Goal: Transaction & Acquisition: Purchase product/service

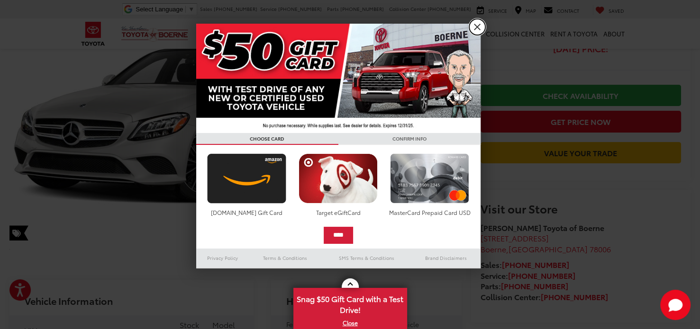
click at [476, 22] on link "X" at bounding box center [477, 27] width 16 height 16
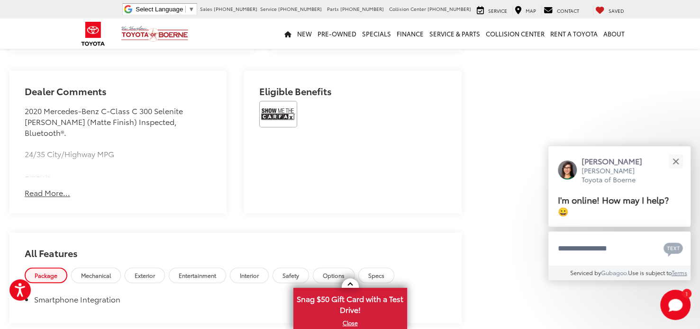
scroll to position [569, 0]
drag, startPoint x: 59, startPoint y: 184, endPoint x: 48, endPoint y: 181, distance: 11.3
click at [48, 187] on button "Read More..." at bounding box center [47, 192] width 45 height 11
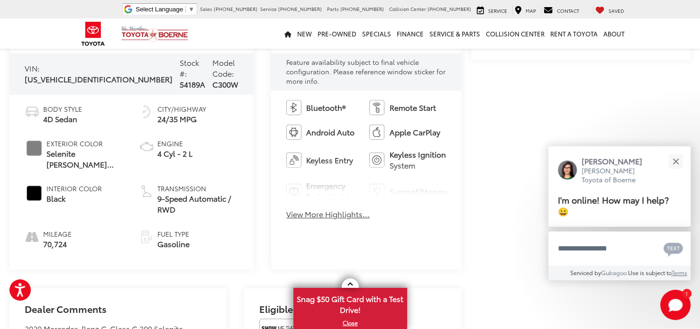
scroll to position [347, 0]
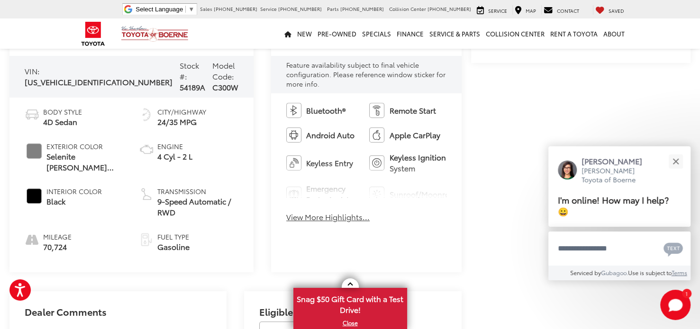
click at [295, 212] on button "View More Highlights..." at bounding box center [327, 217] width 83 height 11
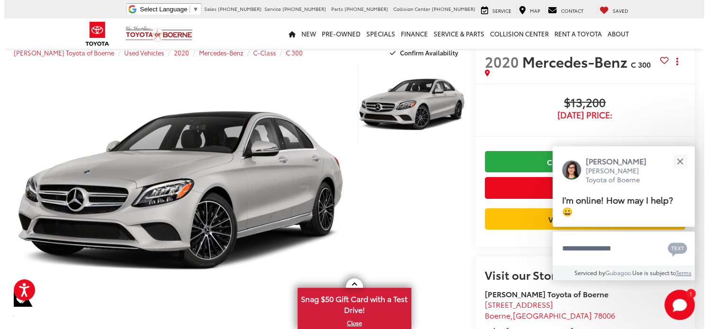
scroll to position [0, 0]
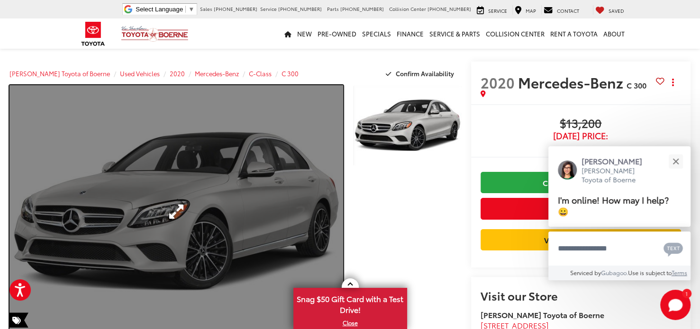
click at [322, 208] on link "Expand Photo 0" at bounding box center [176, 211] width 334 height 253
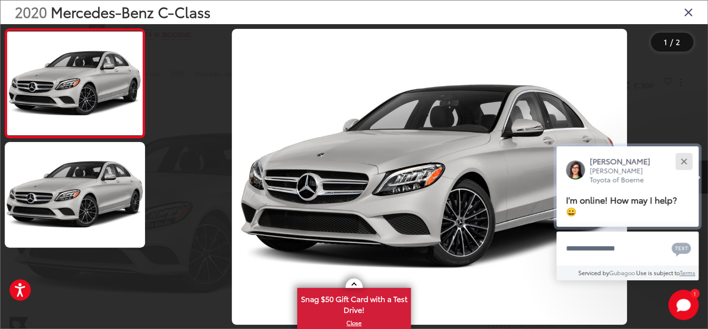
click at [684, 164] on button "Close" at bounding box center [683, 161] width 20 height 20
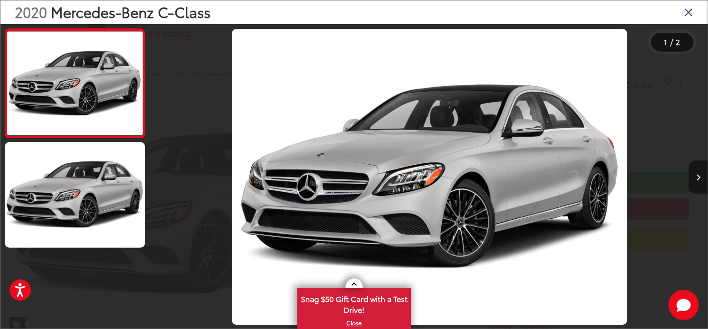
click at [698, 174] on icon "Next image" at bounding box center [698, 177] width 4 height 7
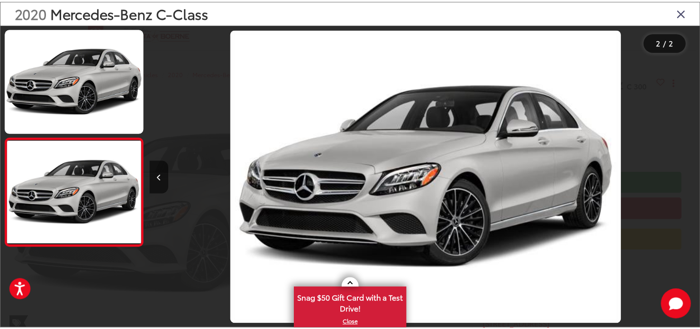
scroll to position [0, 556]
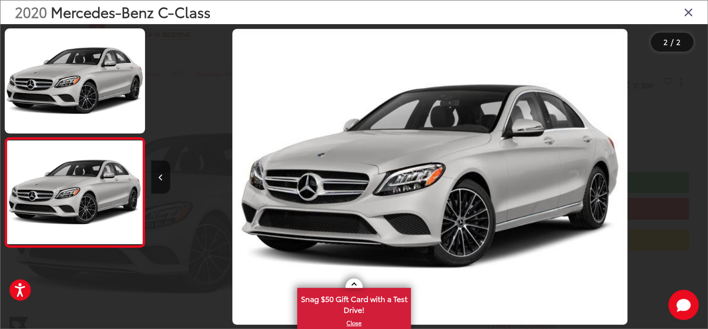
click at [690, 11] on icon "Close gallery" at bounding box center [688, 12] width 9 height 12
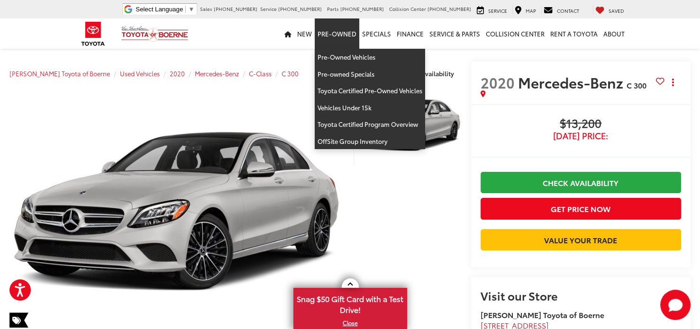
click at [351, 36] on link "Pre-Owned" at bounding box center [337, 33] width 45 height 30
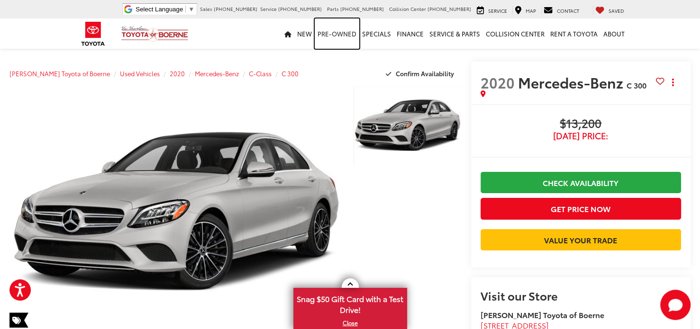
click at [345, 33] on link "Pre-Owned" at bounding box center [337, 33] width 45 height 30
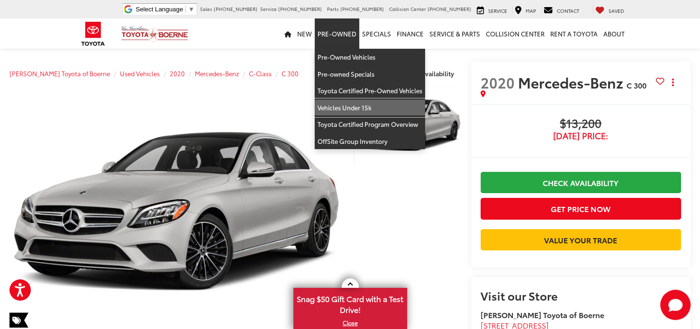
click at [362, 106] on link "Vehicles Under 15k" at bounding box center [370, 108] width 110 height 17
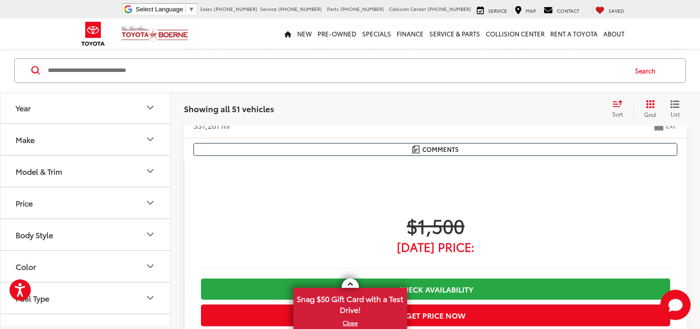
scroll to position [531, 0]
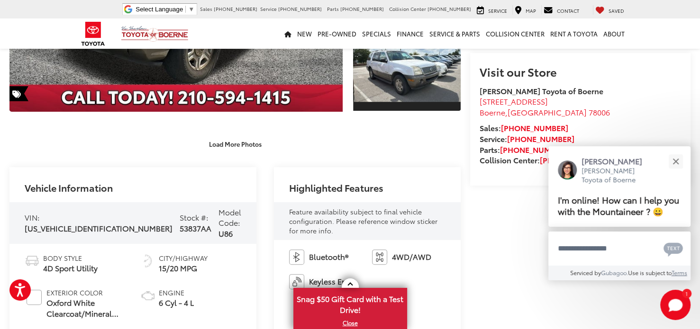
scroll to position [231, 0]
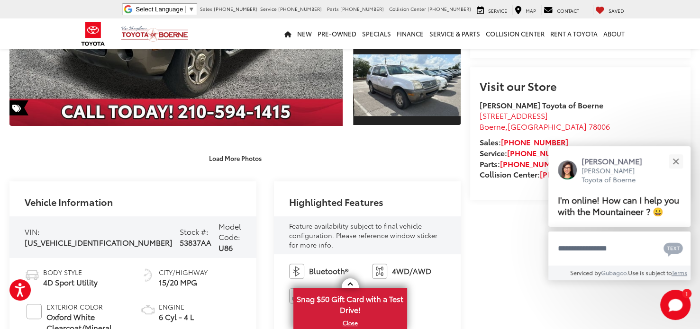
click at [182, 196] on div "Vehicle Information" at bounding box center [132, 199] width 247 height 35
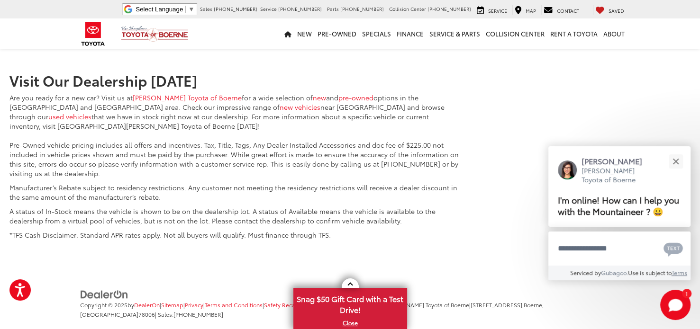
scroll to position [1263, 0]
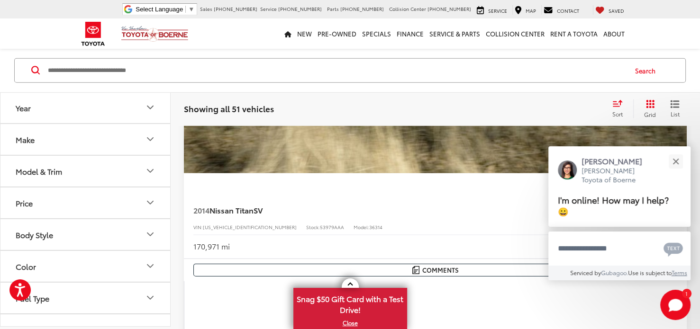
scroll to position [2835, 0]
click at [149, 108] on icon "Year" at bounding box center [150, 108] width 6 height 3
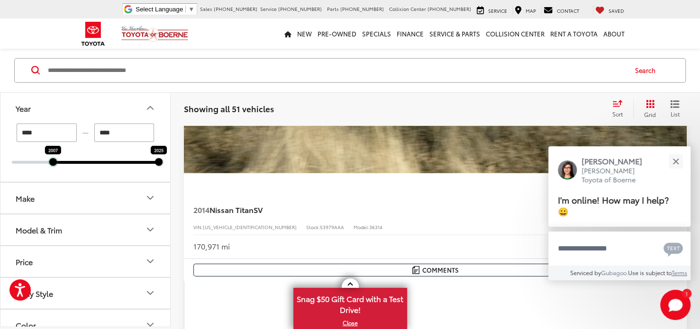
drag, startPoint x: 14, startPoint y: 162, endPoint x: 57, endPoint y: 157, distance: 43.4
click at [57, 157] on div "**** — **** 2007 2025" at bounding box center [85, 143] width 147 height 40
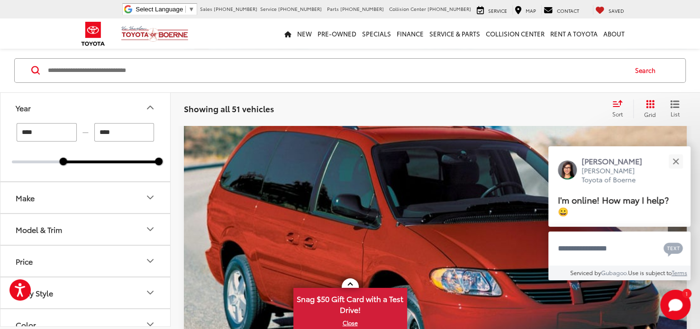
scroll to position [78, 0]
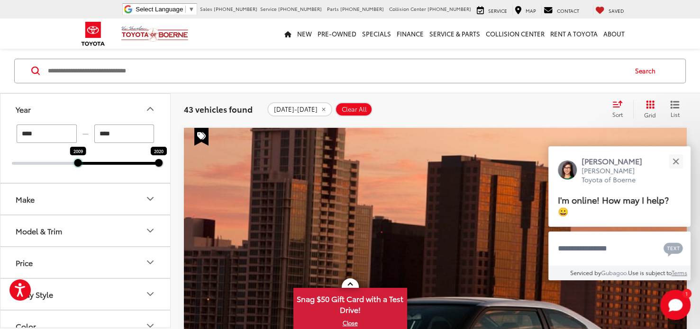
drag, startPoint x: 66, startPoint y: 160, endPoint x: 78, endPoint y: 159, distance: 11.4
click at [78, 159] on div at bounding box center [78, 163] width 8 height 8
type input "****"
click at [82, 159] on div at bounding box center [78, 163] width 8 height 8
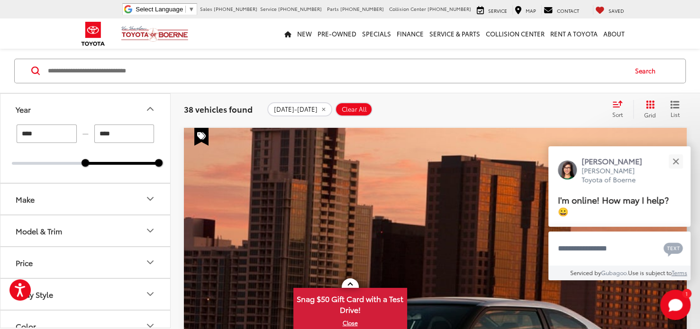
click at [94, 159] on div "**** — **** 2010 2020" at bounding box center [85, 145] width 147 height 40
drag, startPoint x: 82, startPoint y: 162, endPoint x: 91, endPoint y: 162, distance: 8.5
click at [91, 162] on div at bounding box center [93, 163] width 8 height 8
drag, startPoint x: 91, startPoint y: 162, endPoint x: 102, endPoint y: 161, distance: 11.5
click at [102, 162] on div "2013 2020" at bounding box center [85, 163] width 147 height 3
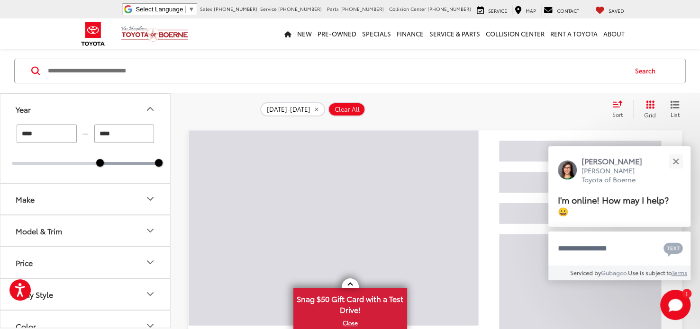
drag, startPoint x: 102, startPoint y: 161, endPoint x: 112, endPoint y: 160, distance: 9.5
click at [112, 160] on div "**** — **** 2012 2020" at bounding box center [85, 145] width 147 height 40
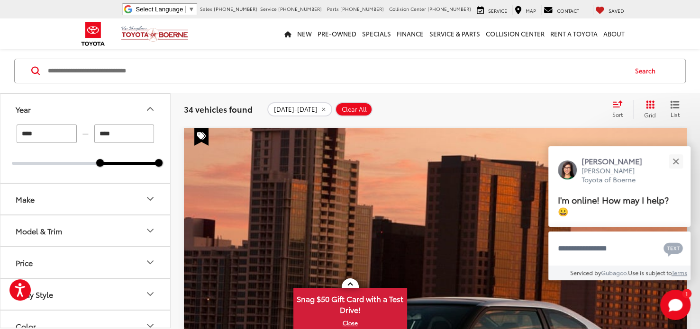
click at [114, 162] on div "**** — **** 2012 2020" at bounding box center [85, 145] width 147 height 40
drag, startPoint x: 100, startPoint y: 164, endPoint x: 109, endPoint y: 164, distance: 8.1
click at [109, 164] on div at bounding box center [108, 163] width 8 height 8
drag, startPoint x: 106, startPoint y: 164, endPoint x: 114, endPoint y: 162, distance: 7.9
click at [114, 162] on div at bounding box center [115, 163] width 8 height 8
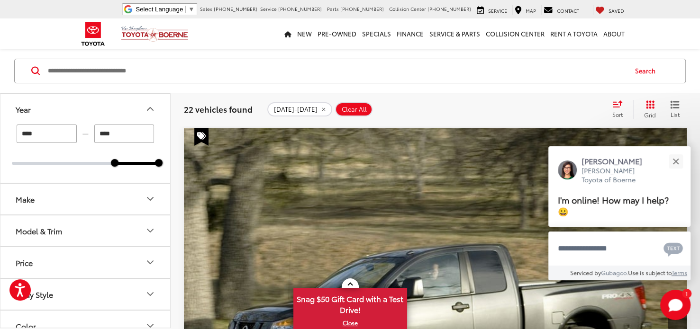
drag, startPoint x: 114, startPoint y: 162, endPoint x: 124, endPoint y: 160, distance: 10.7
click at [112, 175] on div "**** — **** 2014 2020" at bounding box center [85, 154] width 170 height 58
drag, startPoint x: 115, startPoint y: 163, endPoint x: 126, endPoint y: 163, distance: 10.9
click at [126, 163] on div "2015 2020" at bounding box center [85, 163] width 147 height 3
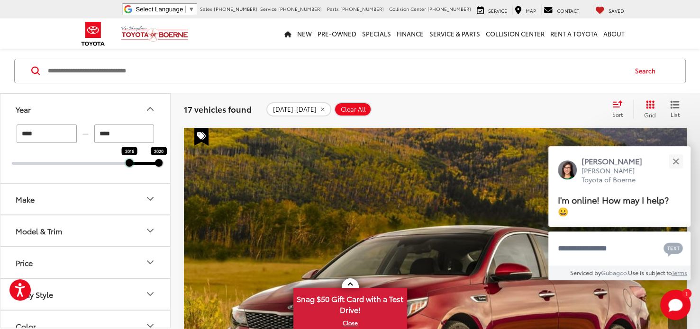
drag, startPoint x: 121, startPoint y: 163, endPoint x: 131, endPoint y: 163, distance: 10.0
click at [131, 163] on div at bounding box center [130, 163] width 8 height 8
type input "****"
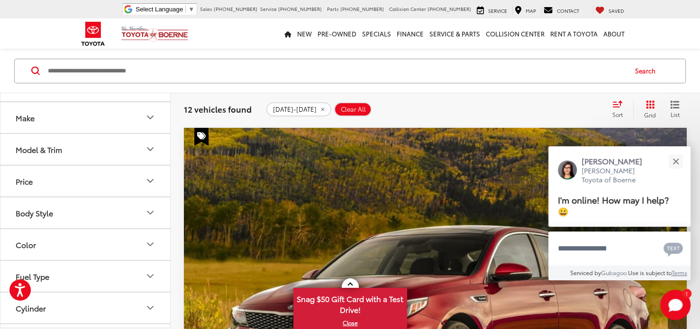
scroll to position [82, 0]
click at [150, 181] on icon "Price" at bounding box center [150, 179] width 11 height 11
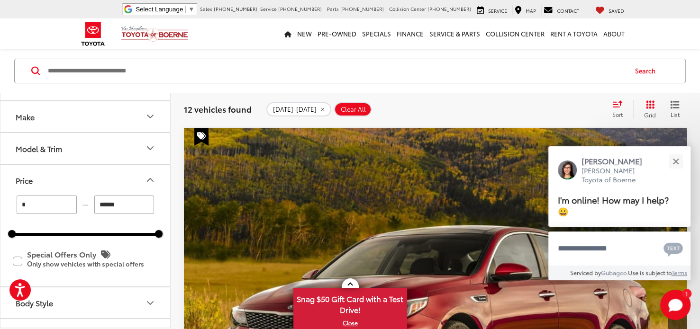
click at [50, 202] on input "*" at bounding box center [47, 205] width 60 height 18
click at [140, 204] on input "******" at bounding box center [124, 205] width 60 height 18
type input "*"
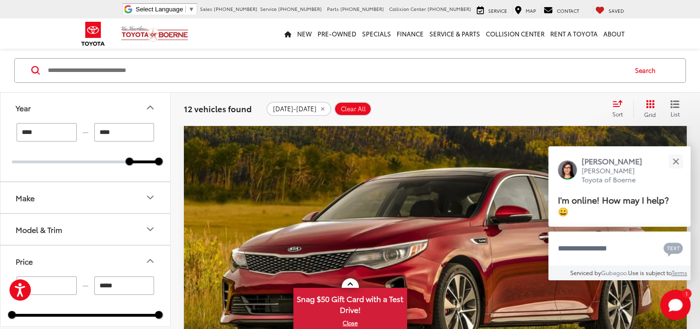
scroll to position [136, 0]
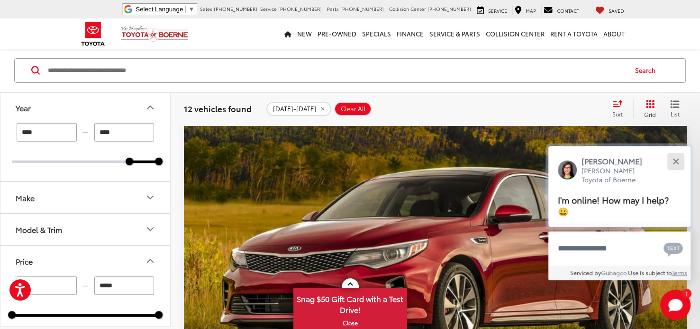
click at [671, 167] on button "Close" at bounding box center [675, 161] width 20 height 20
type input "******"
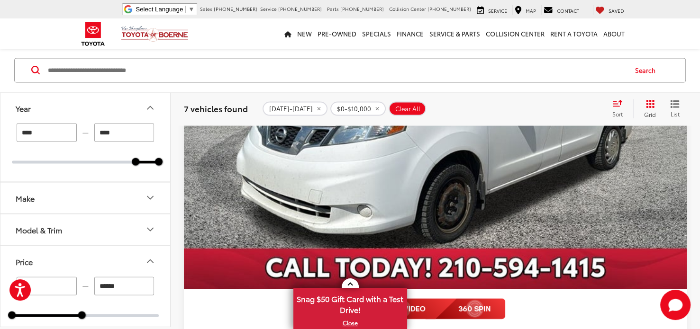
scroll to position [1933, 0]
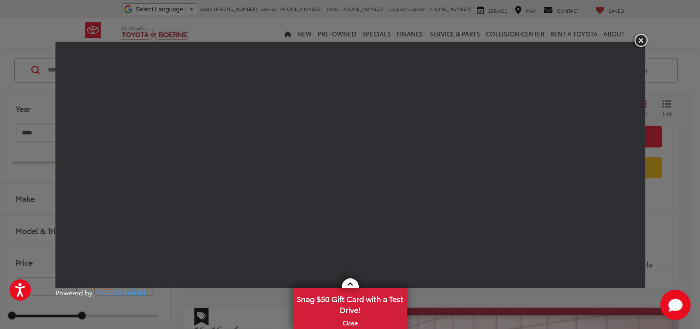
scroll to position [1524, 0]
click at [639, 37] on img "button" at bounding box center [640, 41] width 17 height 16
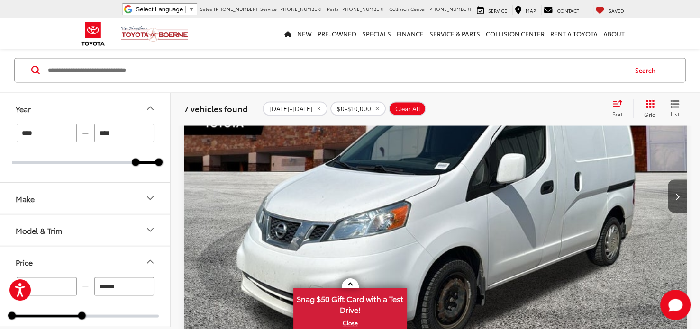
scroll to position [1832, 0]
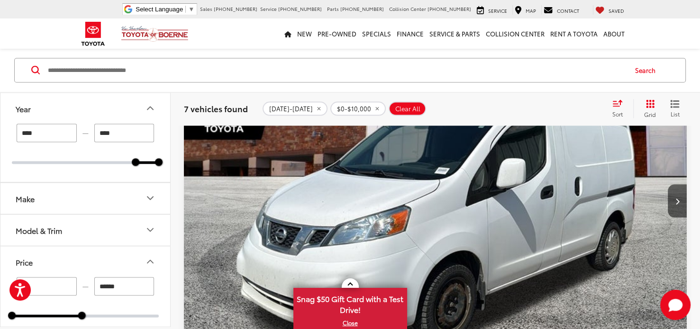
scroll to position [0, 957]
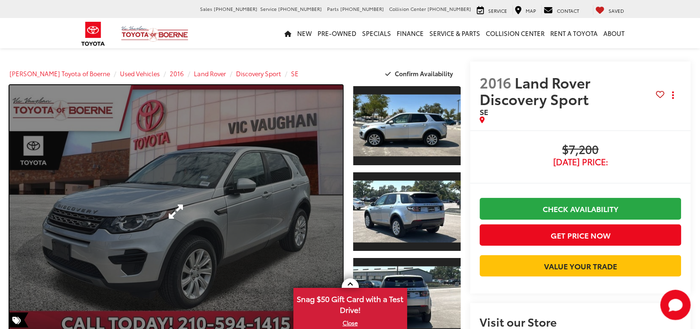
click at [301, 186] on link "Expand Photo 0" at bounding box center [175, 211] width 333 height 253
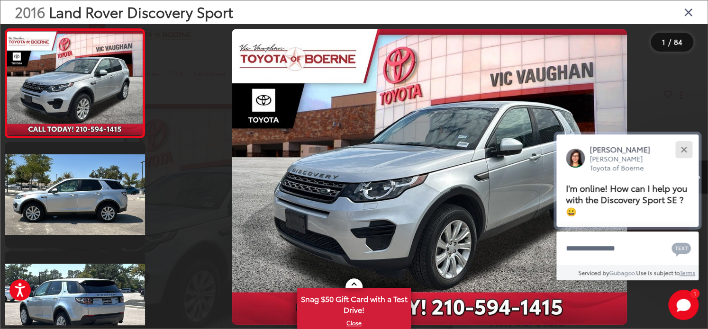
click at [688, 149] on button "Close" at bounding box center [683, 149] width 20 height 20
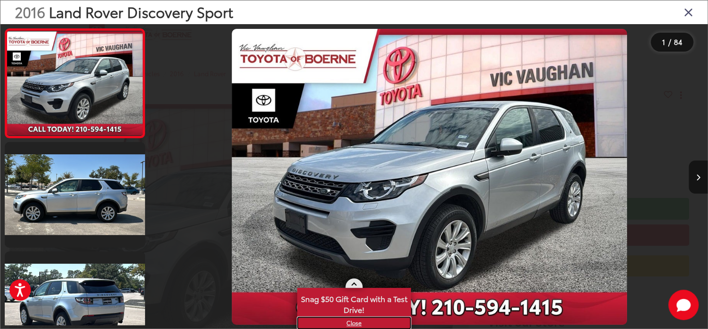
click at [358, 322] on link "X" at bounding box center [354, 323] width 112 height 10
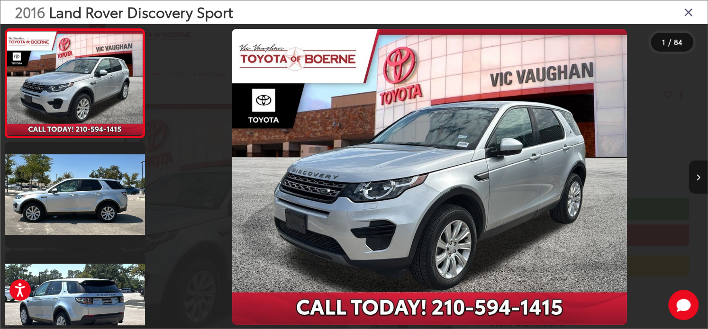
click at [697, 176] on icon "Next image" at bounding box center [698, 177] width 4 height 7
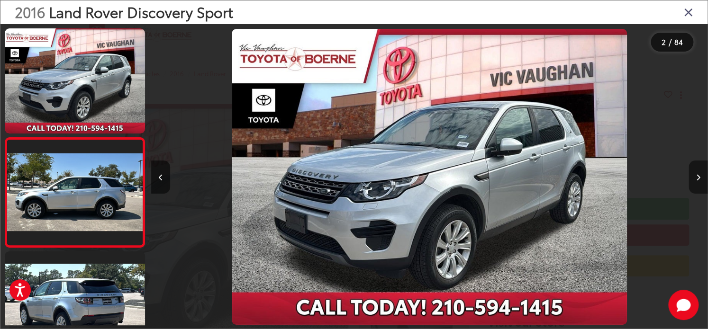
scroll to position [43, 0]
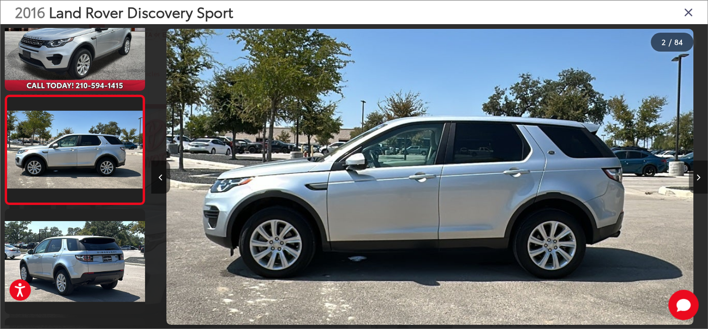
click at [697, 176] on icon "Next image" at bounding box center [698, 177] width 4 height 7
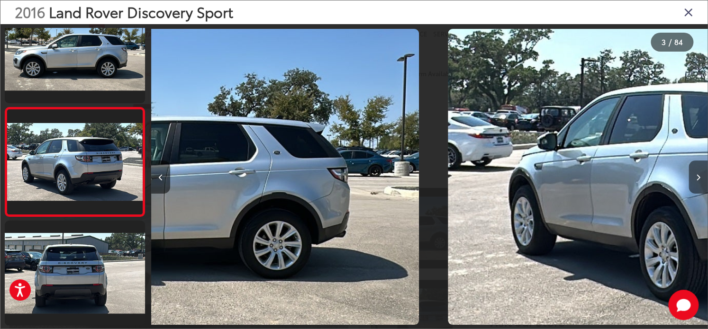
scroll to position [152, 0]
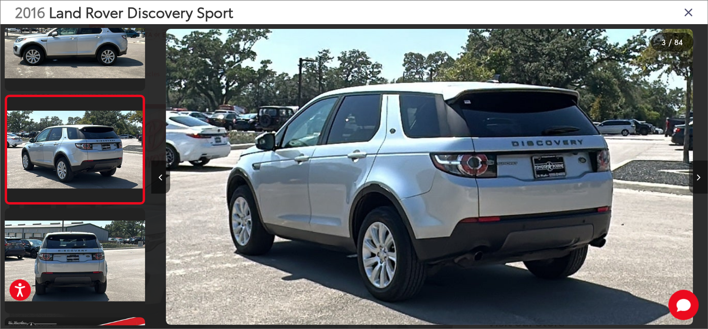
click at [697, 176] on icon "Next image" at bounding box center [698, 177] width 4 height 7
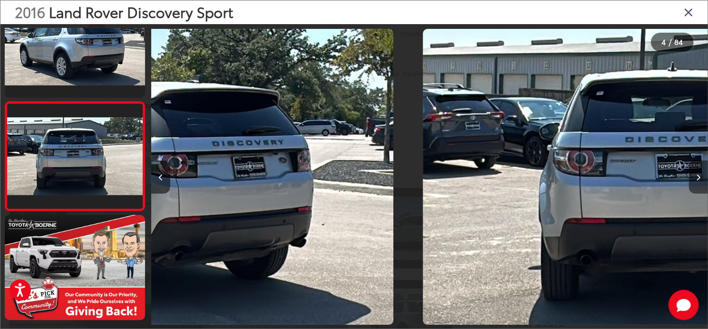
scroll to position [261, 0]
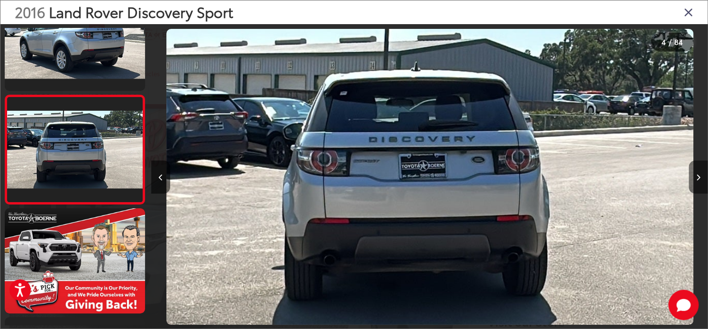
click at [697, 176] on icon "Next image" at bounding box center [698, 177] width 4 height 7
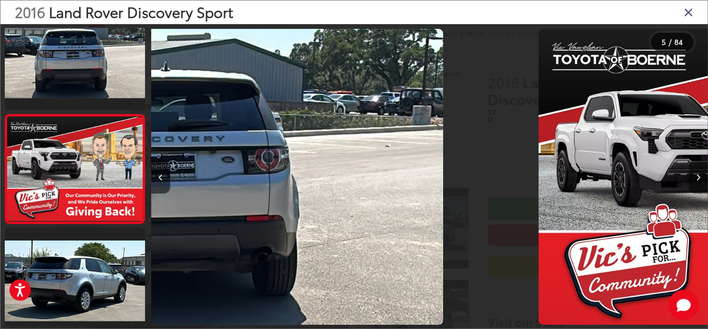
scroll to position [370, 0]
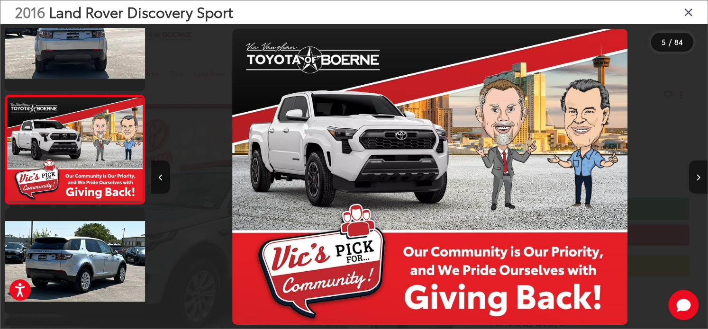
click at [697, 176] on icon "Next image" at bounding box center [698, 177] width 4 height 7
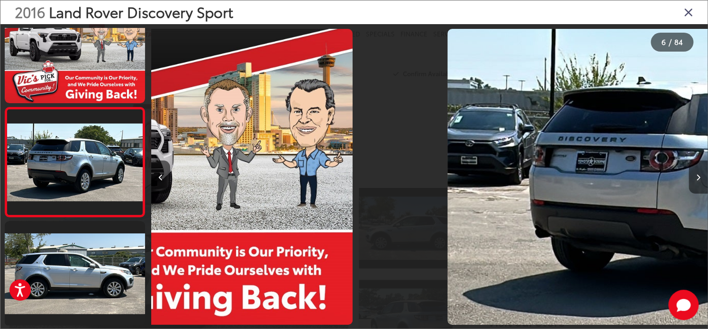
scroll to position [480, 0]
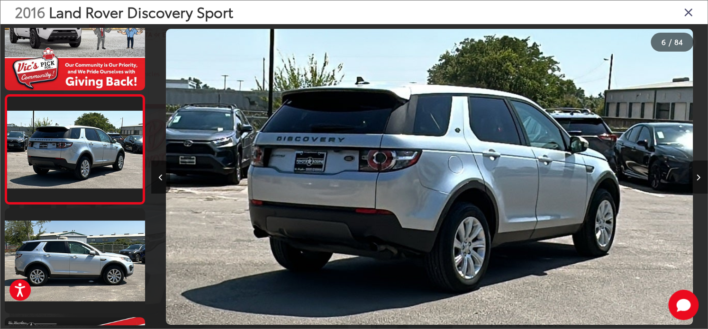
click at [697, 176] on icon "Next image" at bounding box center [698, 177] width 4 height 7
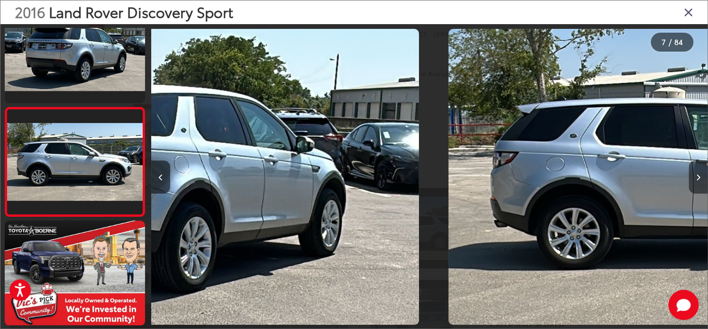
scroll to position [0, 0]
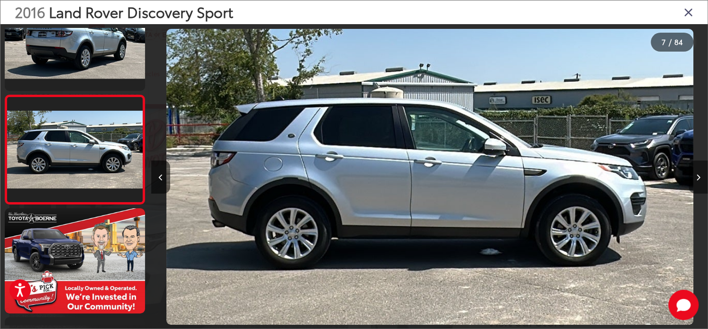
click at [697, 176] on icon "Next image" at bounding box center [698, 177] width 4 height 7
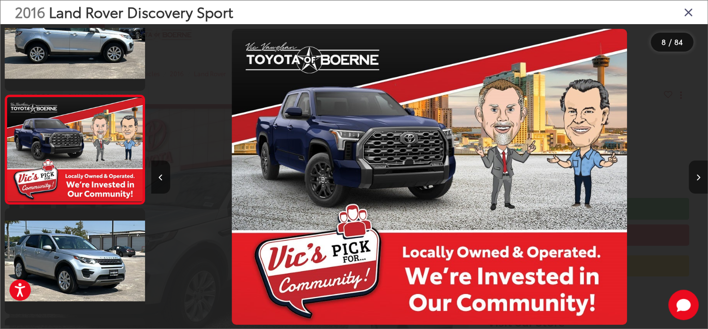
click at [697, 176] on icon "Next image" at bounding box center [698, 177] width 4 height 7
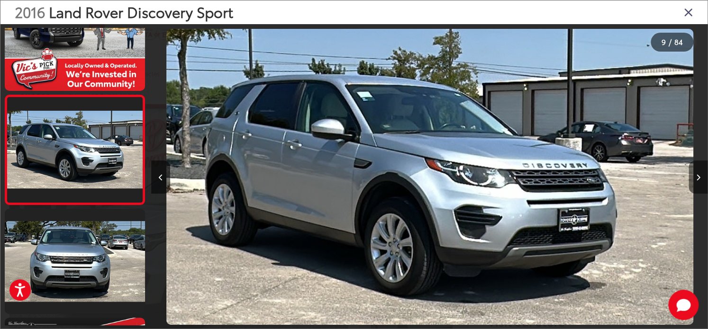
click at [697, 176] on icon "Next image" at bounding box center [698, 177] width 4 height 7
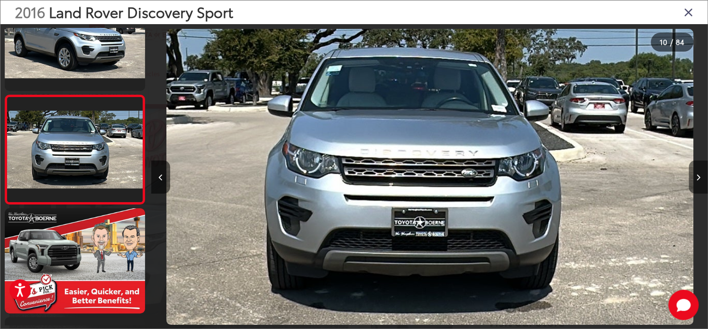
click at [697, 176] on icon "Next image" at bounding box center [698, 177] width 4 height 7
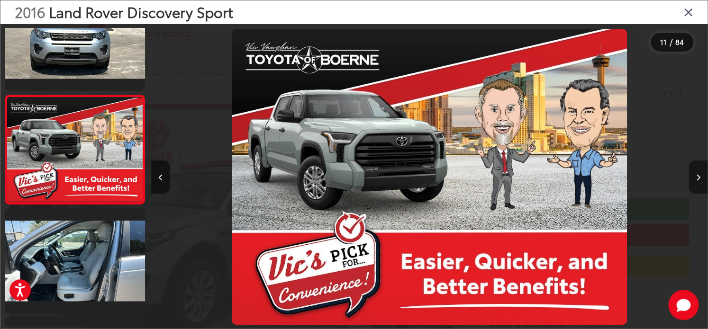
click at [697, 176] on icon "Next image" at bounding box center [698, 177] width 4 height 7
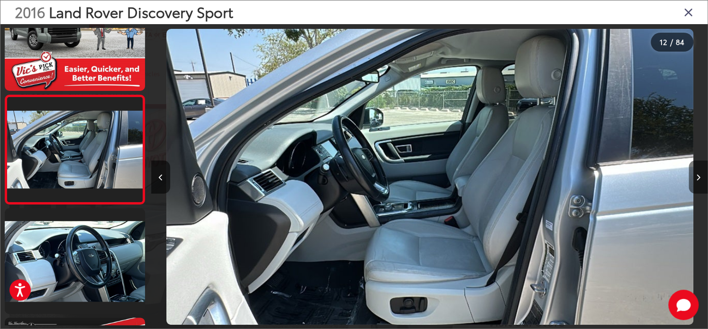
click at [697, 176] on icon "Next image" at bounding box center [698, 177] width 4 height 7
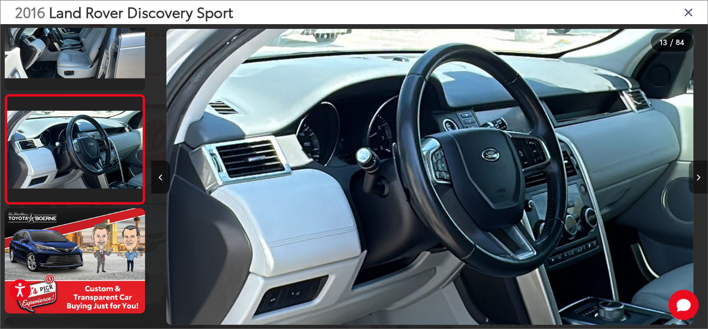
click at [697, 176] on icon "Next image" at bounding box center [698, 177] width 4 height 7
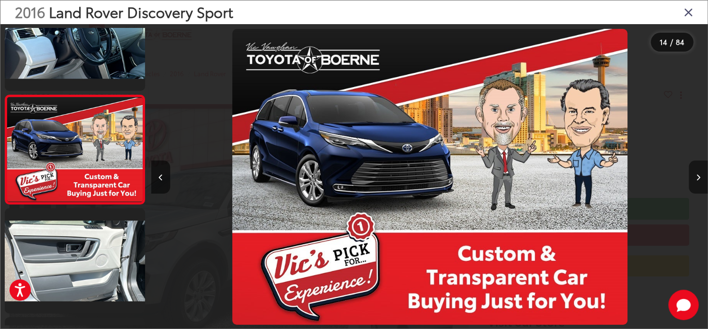
click at [697, 176] on icon "Next image" at bounding box center [698, 177] width 4 height 7
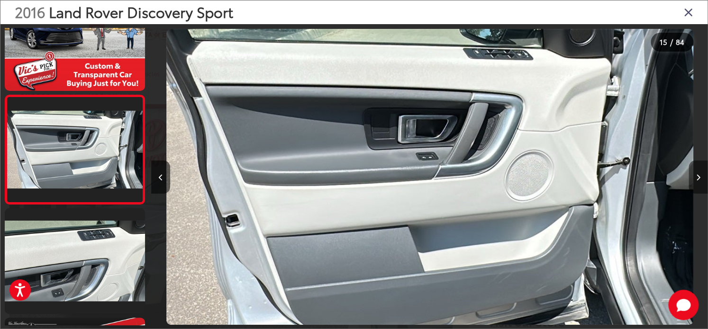
click at [697, 176] on icon "Next image" at bounding box center [698, 177] width 4 height 7
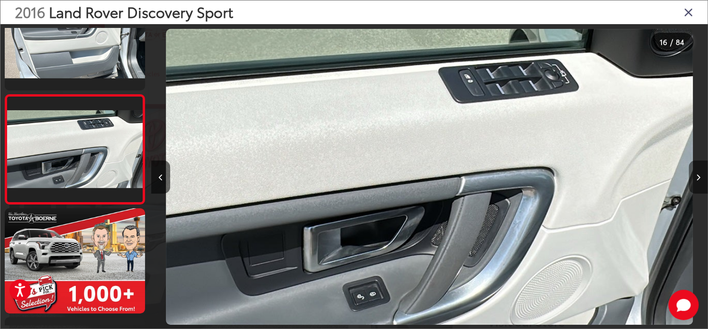
click at [697, 176] on icon "Next image" at bounding box center [698, 177] width 4 height 7
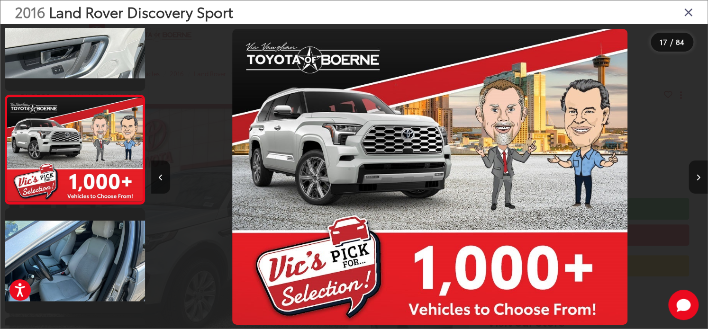
click at [697, 176] on icon "Next image" at bounding box center [698, 177] width 4 height 7
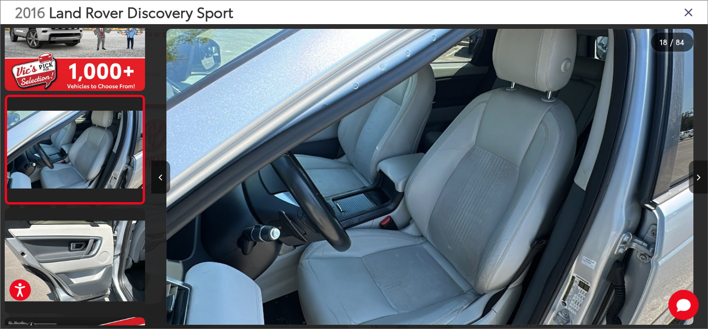
click at [697, 176] on icon "Next image" at bounding box center [698, 177] width 4 height 7
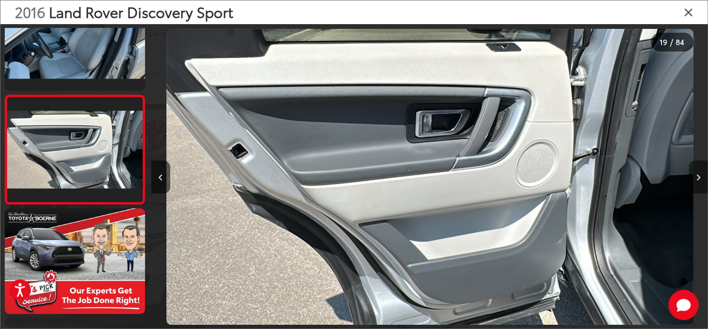
click at [697, 176] on icon "Next image" at bounding box center [698, 177] width 4 height 7
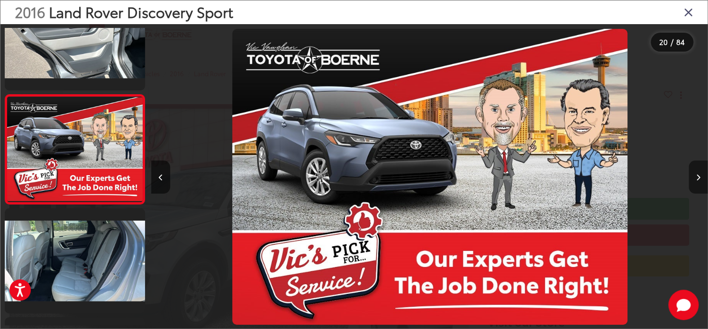
click at [697, 176] on icon "Next image" at bounding box center [698, 177] width 4 height 7
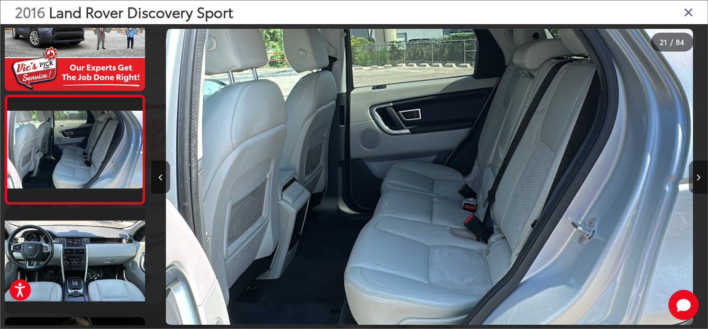
click at [697, 176] on icon "Next image" at bounding box center [698, 177] width 4 height 7
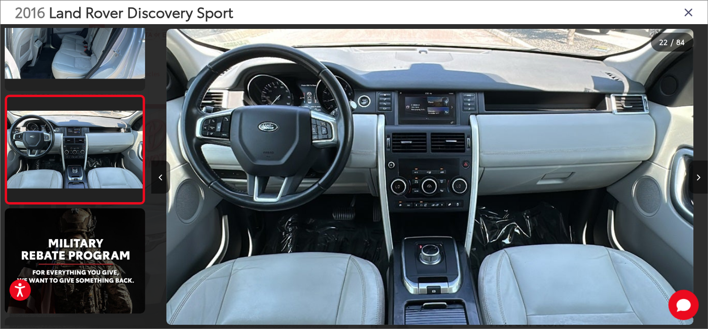
click at [697, 176] on icon "Next image" at bounding box center [698, 177] width 4 height 7
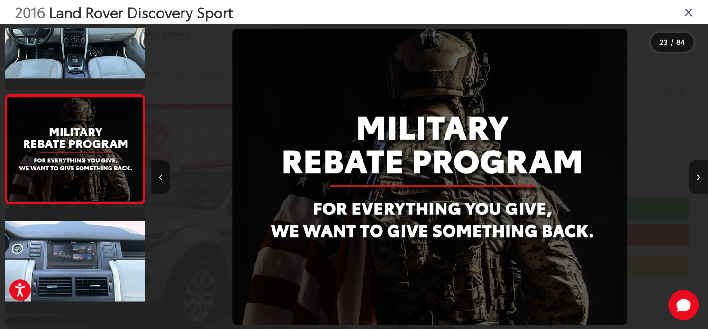
click at [697, 176] on icon "Next image" at bounding box center [698, 177] width 4 height 7
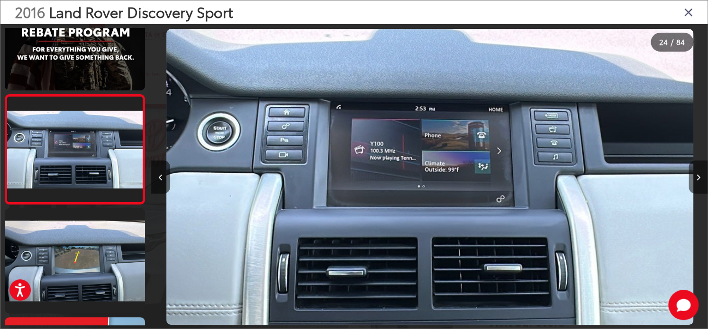
click at [697, 176] on icon "Next image" at bounding box center [698, 177] width 4 height 7
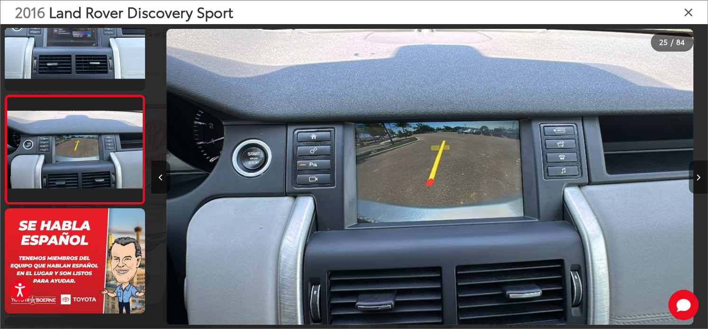
click at [697, 176] on icon "Next image" at bounding box center [698, 177] width 4 height 7
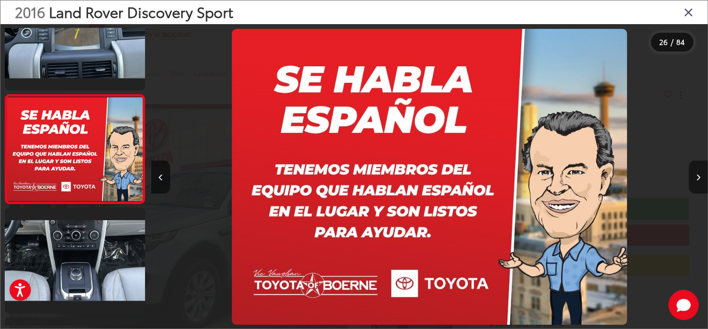
click at [697, 176] on icon "Next image" at bounding box center [698, 177] width 4 height 7
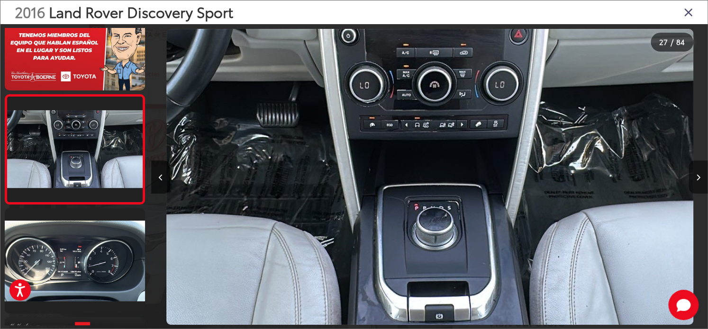
click at [697, 176] on icon "Next image" at bounding box center [698, 177] width 4 height 7
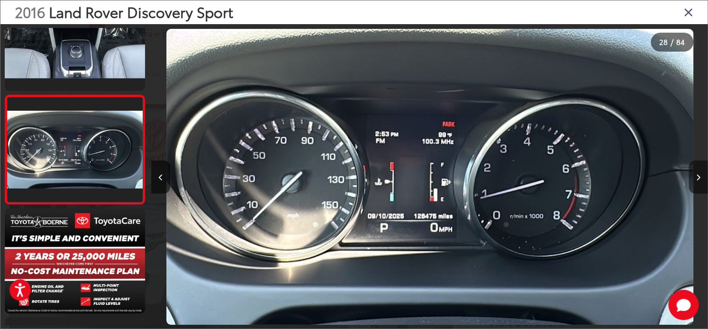
click at [696, 178] on icon "Next image" at bounding box center [698, 177] width 4 height 7
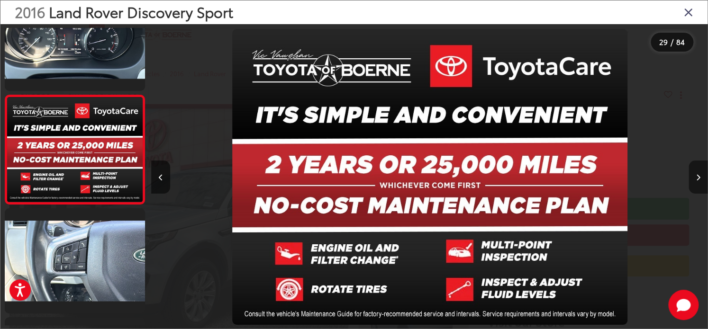
click at [696, 178] on icon "Next image" at bounding box center [698, 177] width 4 height 7
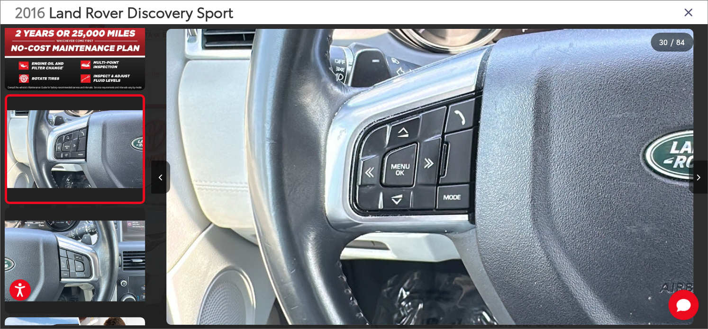
click at [696, 178] on icon "Next image" at bounding box center [698, 177] width 4 height 7
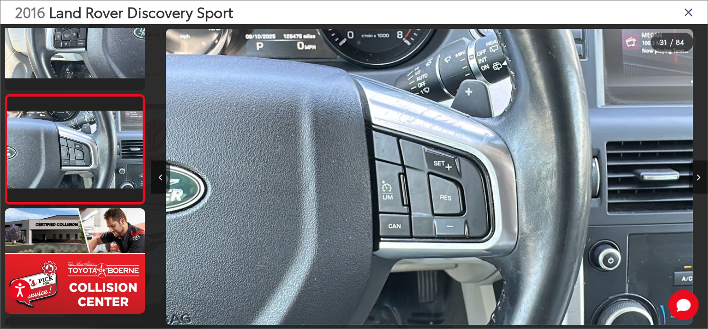
click at [696, 178] on icon "Next image" at bounding box center [698, 177] width 4 height 7
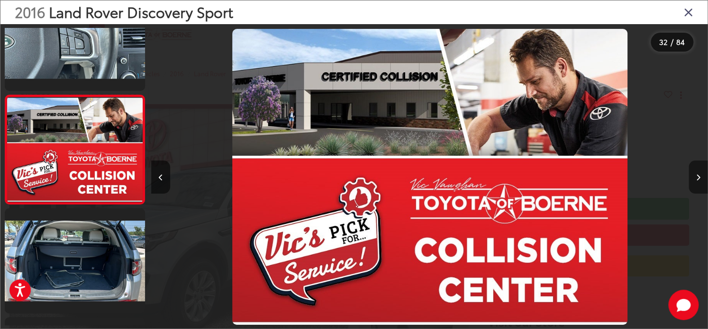
click at [696, 178] on icon "Next image" at bounding box center [698, 177] width 4 height 7
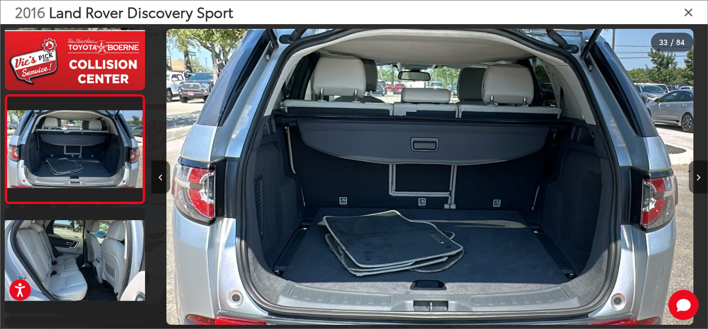
click at [696, 178] on icon "Next image" at bounding box center [698, 177] width 4 height 7
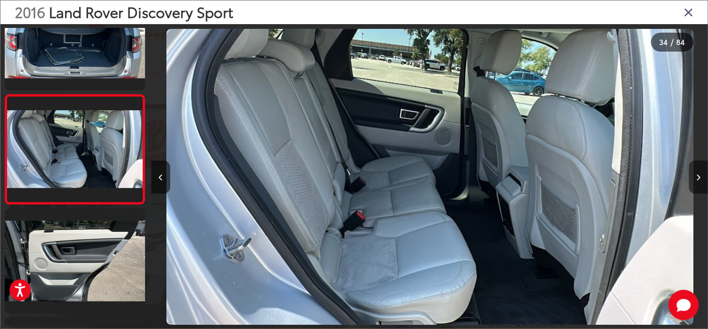
click at [696, 178] on icon "Next image" at bounding box center [698, 177] width 4 height 7
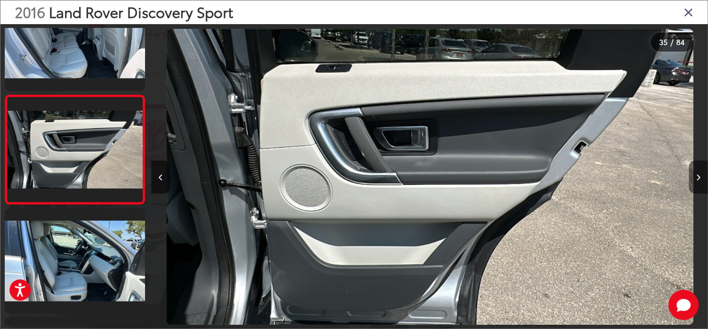
click at [696, 178] on icon "Next image" at bounding box center [698, 177] width 4 height 7
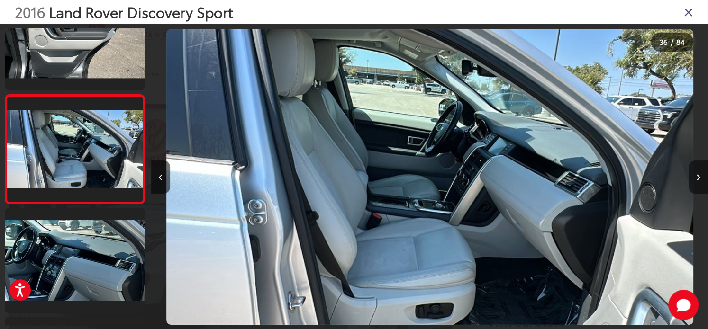
click at [696, 178] on icon "Next image" at bounding box center [698, 177] width 4 height 7
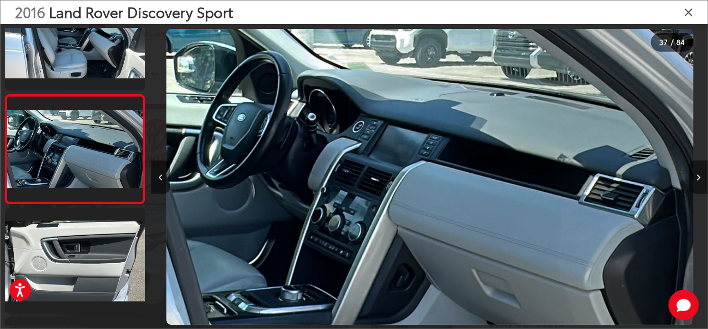
click at [696, 178] on icon "Next image" at bounding box center [698, 177] width 4 height 7
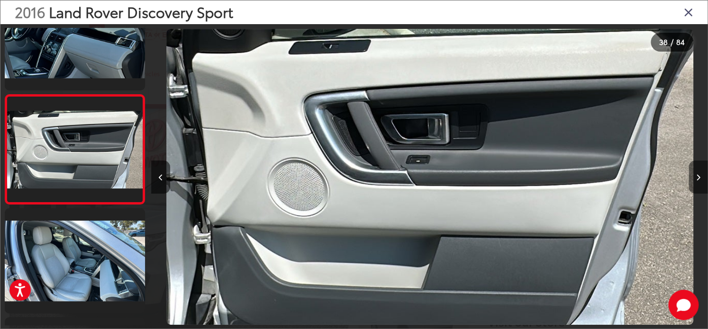
click at [696, 178] on icon "Next image" at bounding box center [698, 177] width 4 height 7
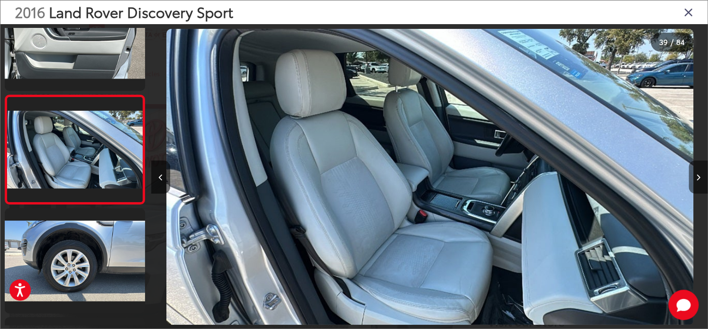
click at [696, 178] on icon "Next image" at bounding box center [698, 177] width 4 height 7
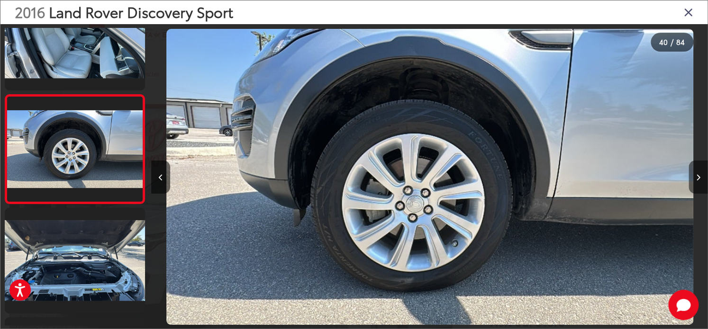
click at [696, 178] on icon "Next image" at bounding box center [698, 177] width 4 height 7
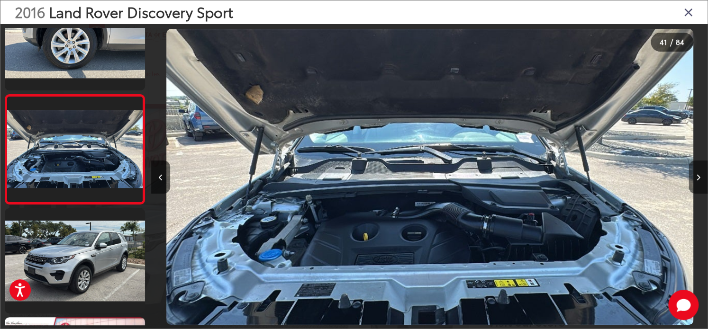
click at [696, 178] on icon "Next image" at bounding box center [698, 177] width 4 height 7
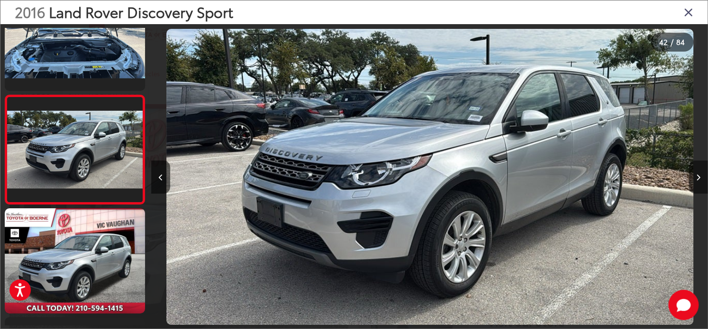
click at [696, 178] on icon "Next image" at bounding box center [698, 177] width 4 height 7
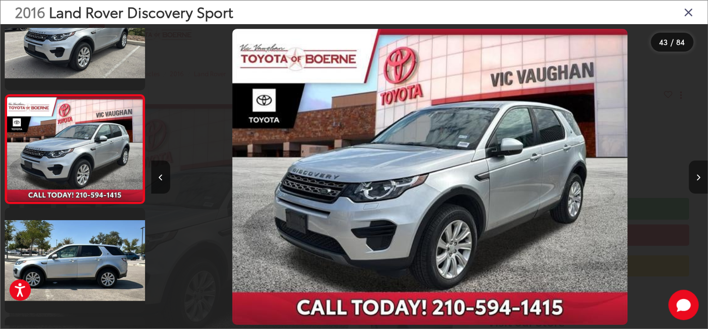
click at [696, 178] on icon "Next image" at bounding box center [698, 177] width 4 height 7
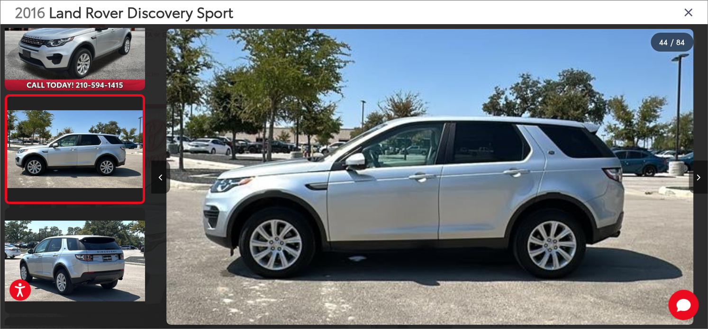
click at [696, 178] on icon "Next image" at bounding box center [698, 177] width 4 height 7
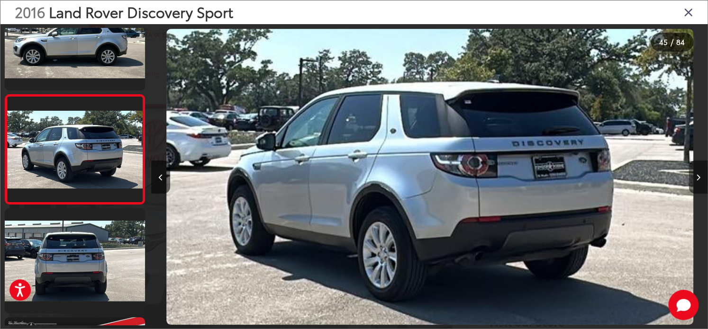
click at [696, 178] on icon "Next image" at bounding box center [698, 177] width 4 height 7
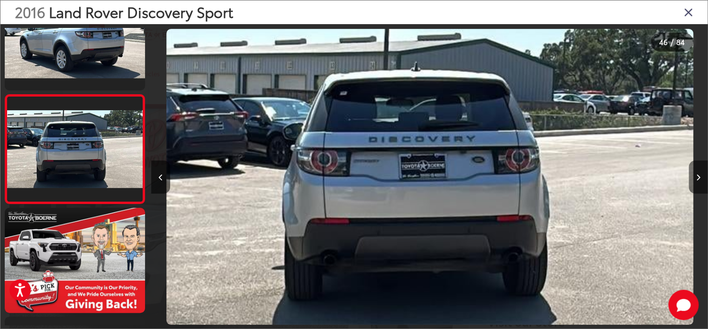
click at [696, 178] on icon "Next image" at bounding box center [698, 177] width 4 height 7
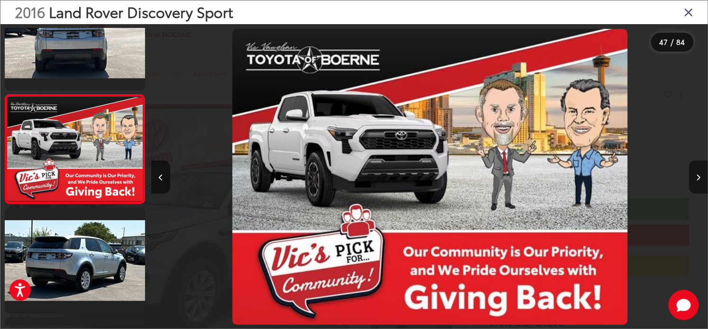
click at [696, 178] on icon "Next image" at bounding box center [698, 177] width 4 height 7
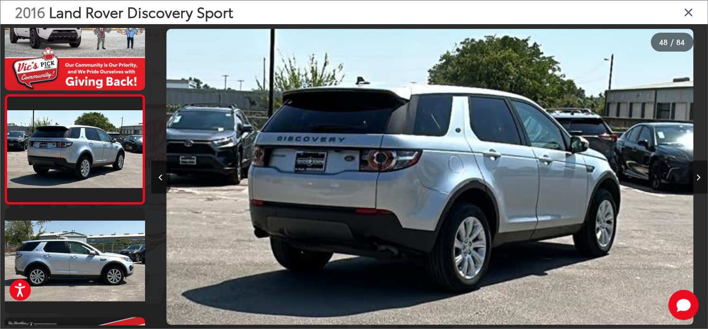
click at [696, 178] on icon "Next image" at bounding box center [698, 177] width 4 height 7
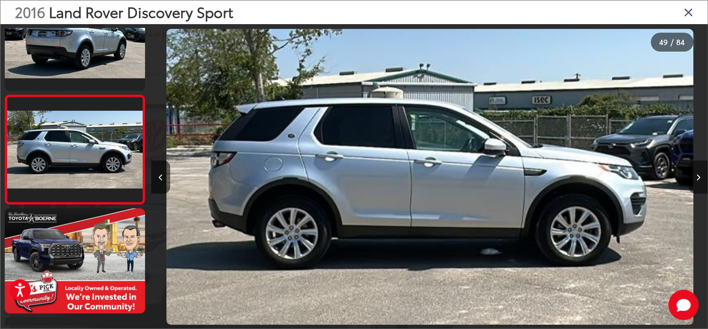
click at [696, 178] on icon "Next image" at bounding box center [698, 177] width 4 height 7
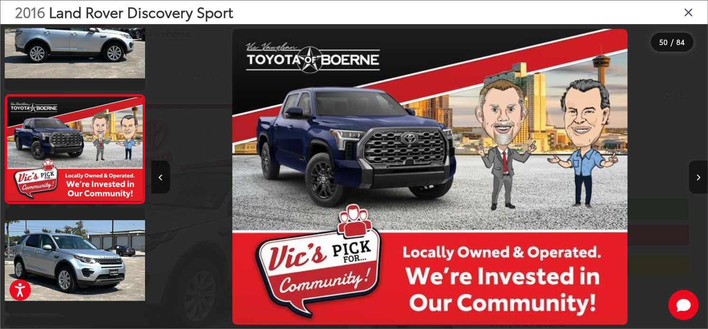
click at [696, 178] on icon "Next image" at bounding box center [698, 177] width 4 height 7
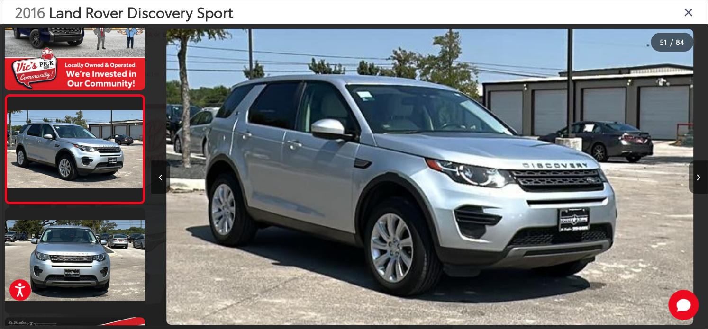
click at [696, 178] on icon "Next image" at bounding box center [698, 177] width 4 height 7
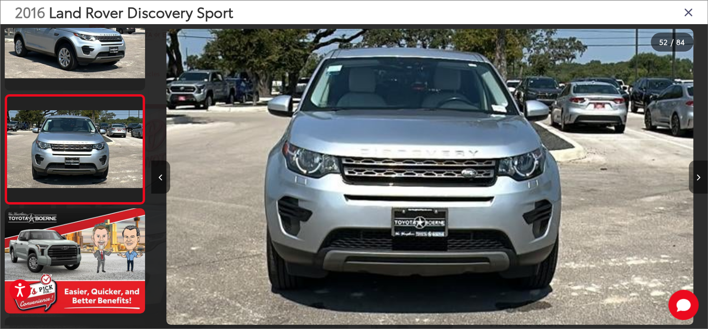
click at [696, 178] on icon "Next image" at bounding box center [698, 177] width 4 height 7
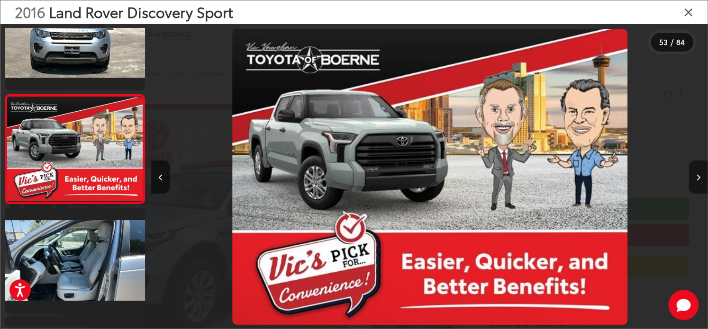
click at [696, 178] on icon "Next image" at bounding box center [698, 177] width 4 height 7
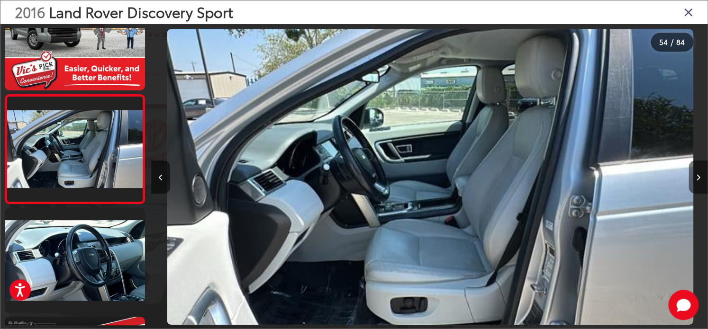
click at [696, 178] on icon "Next image" at bounding box center [698, 177] width 4 height 7
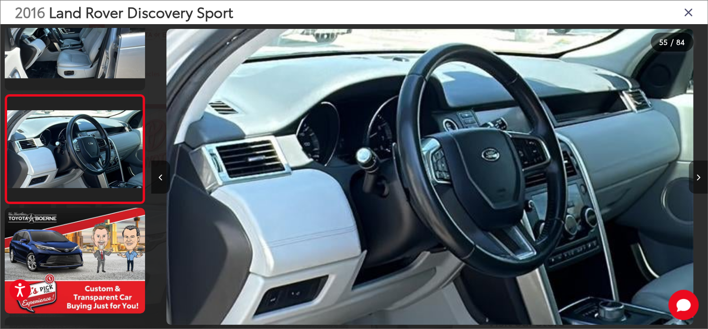
click at [696, 178] on icon "Next image" at bounding box center [698, 177] width 4 height 7
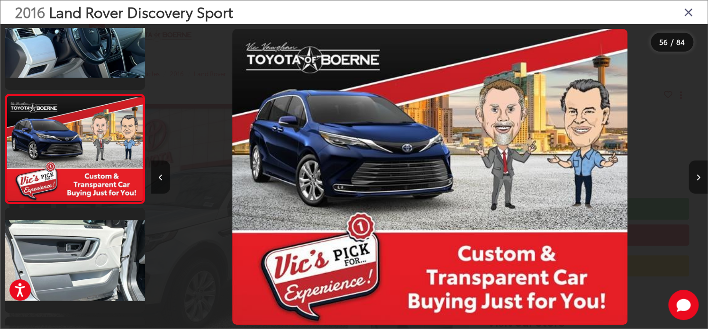
click at [696, 178] on icon "Next image" at bounding box center [698, 177] width 4 height 7
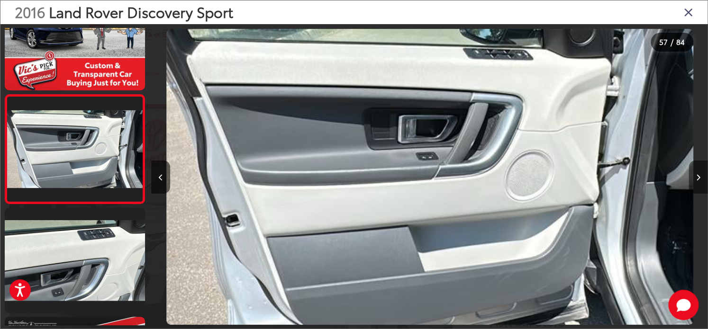
click at [694, 180] on button "Next image" at bounding box center [698, 177] width 19 height 33
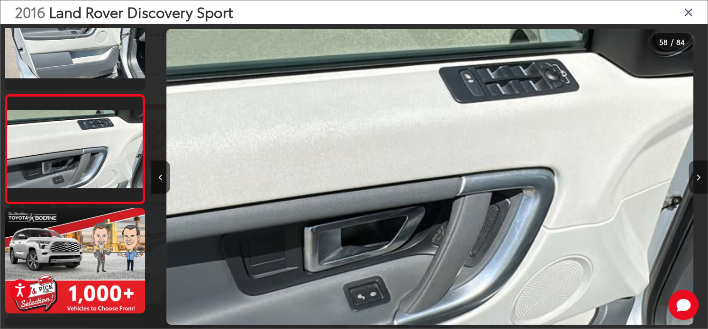
click at [694, 180] on button "Next image" at bounding box center [698, 177] width 19 height 33
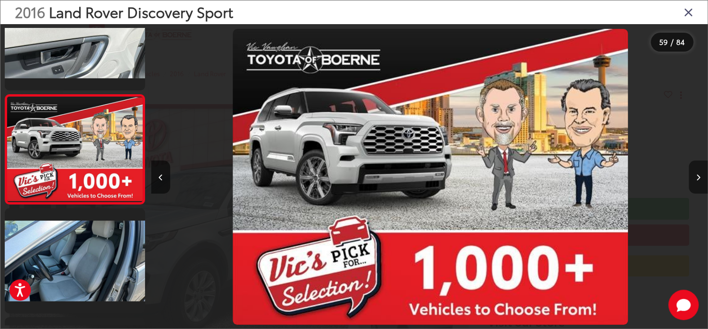
click at [694, 180] on button "Next image" at bounding box center [698, 177] width 19 height 33
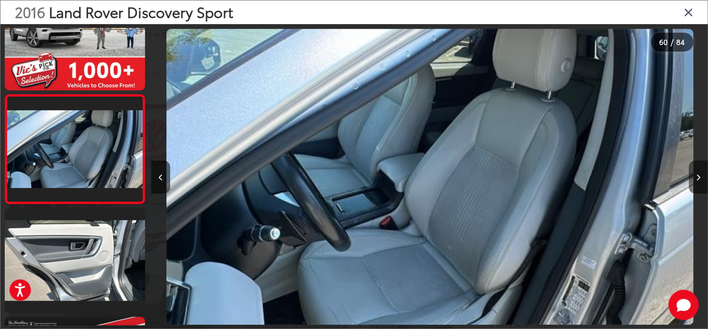
click at [694, 180] on button "Next image" at bounding box center [698, 177] width 19 height 33
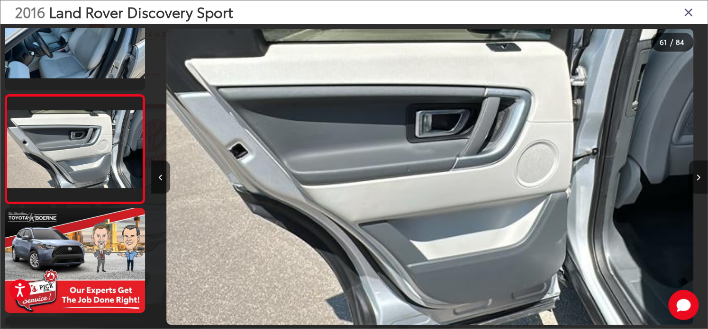
click at [694, 180] on button "Next image" at bounding box center [698, 177] width 19 height 33
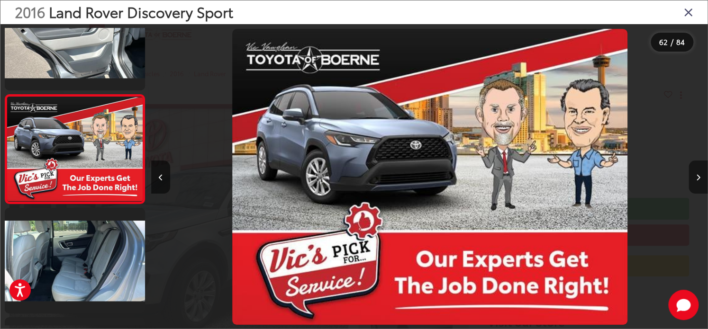
click at [694, 180] on button "Next image" at bounding box center [698, 177] width 19 height 33
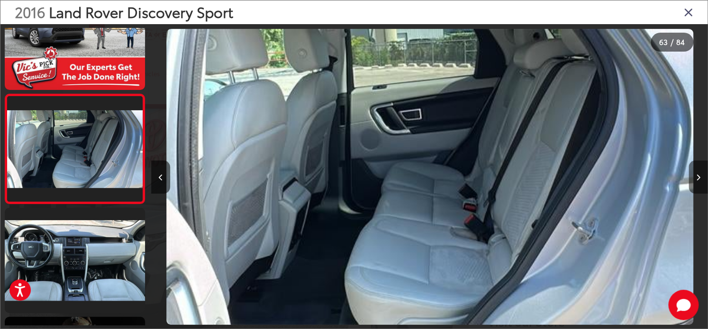
click at [694, 180] on button "Next image" at bounding box center [698, 177] width 19 height 33
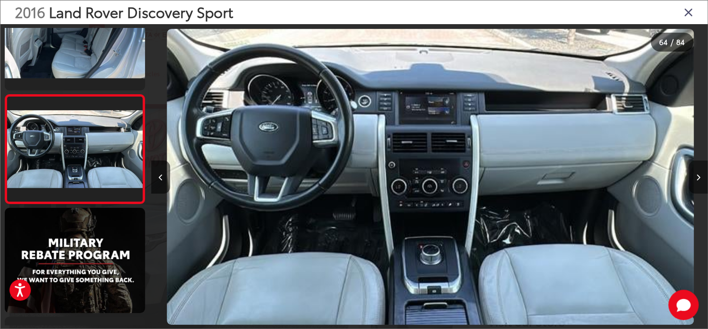
click at [694, 180] on button "Next image" at bounding box center [698, 177] width 19 height 33
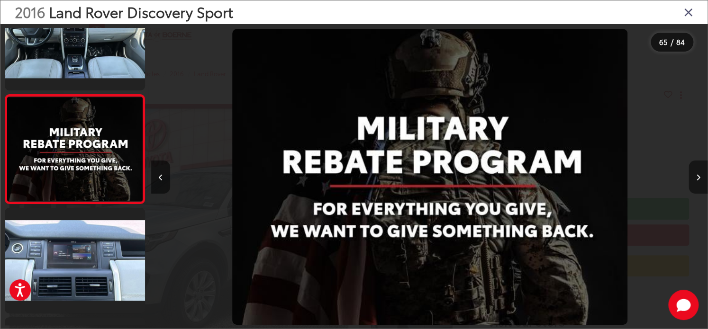
click at [694, 180] on button "Next image" at bounding box center [698, 177] width 19 height 33
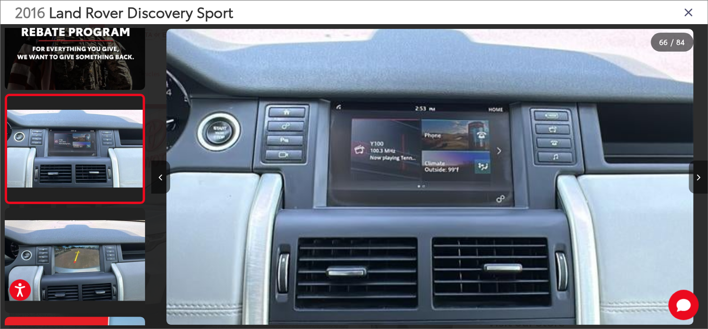
click at [694, 180] on button "Next image" at bounding box center [698, 177] width 19 height 33
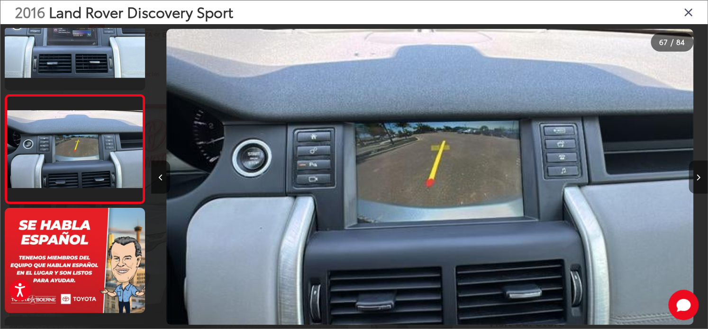
click at [694, 180] on button "Next image" at bounding box center [698, 177] width 19 height 33
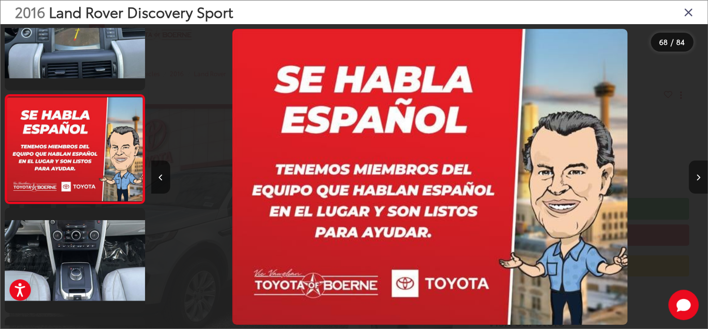
click at [694, 180] on button "Next image" at bounding box center [698, 177] width 19 height 33
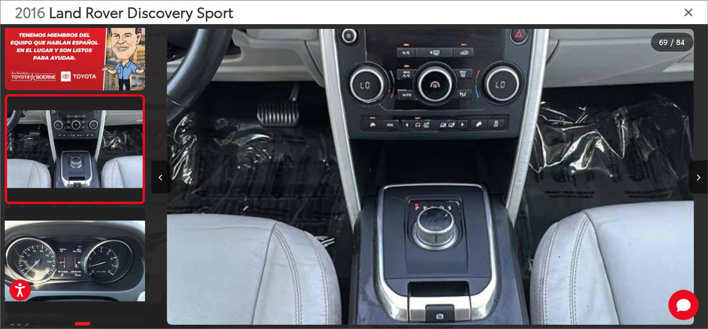
click at [688, 8] on icon "Close gallery" at bounding box center [688, 12] width 9 height 12
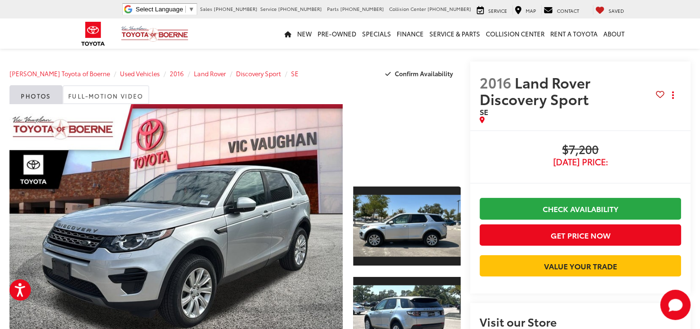
click at [664, 94] on icon at bounding box center [660, 94] width 9 height 0
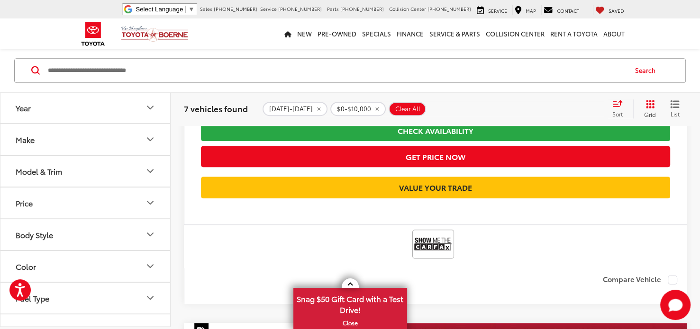
scroll to position [690, 0]
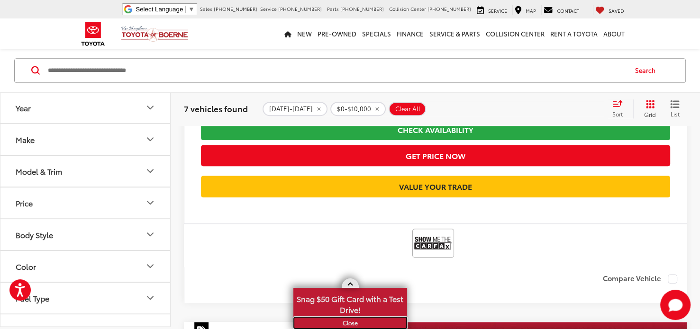
click at [351, 324] on link "X" at bounding box center [350, 323] width 112 height 10
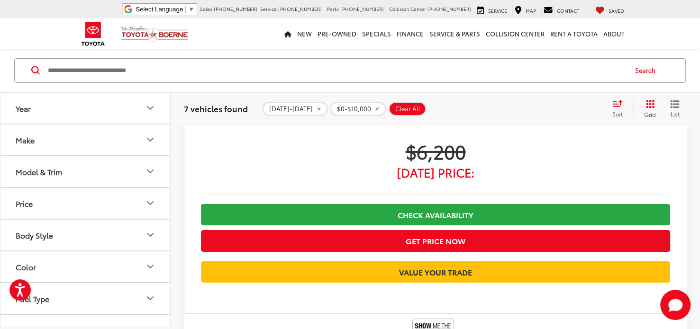
scroll to position [3058, 0]
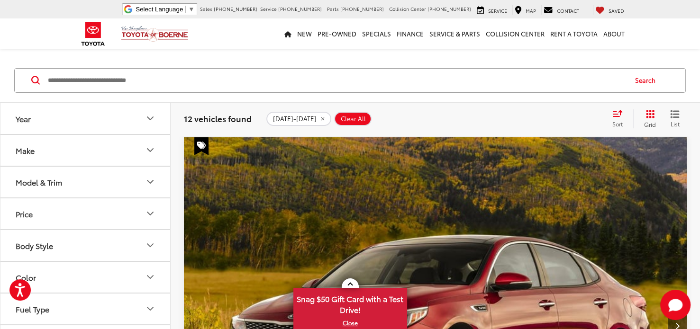
scroll to position [78, 0]
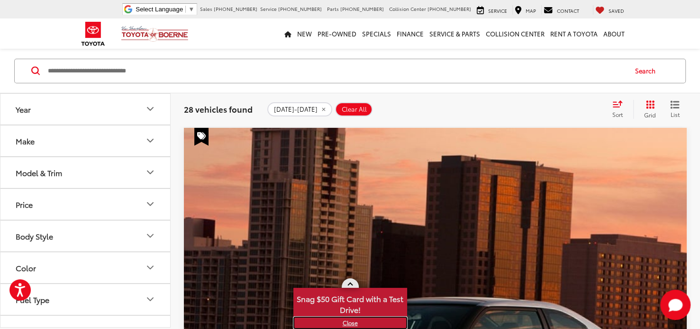
click at [350, 325] on link "X" at bounding box center [350, 323] width 112 height 10
